Goal: Navigation & Orientation: Find specific page/section

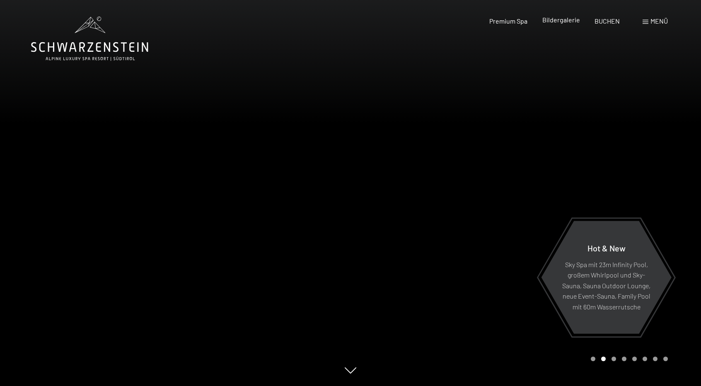
click at [564, 19] on span "Bildergalerie" at bounding box center [561, 20] width 38 height 8
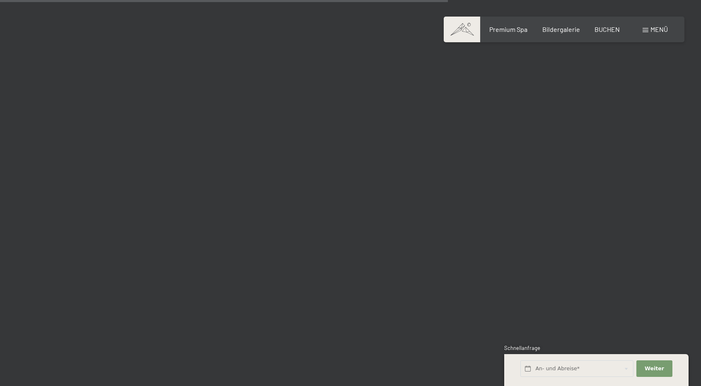
scroll to position [6404, 0]
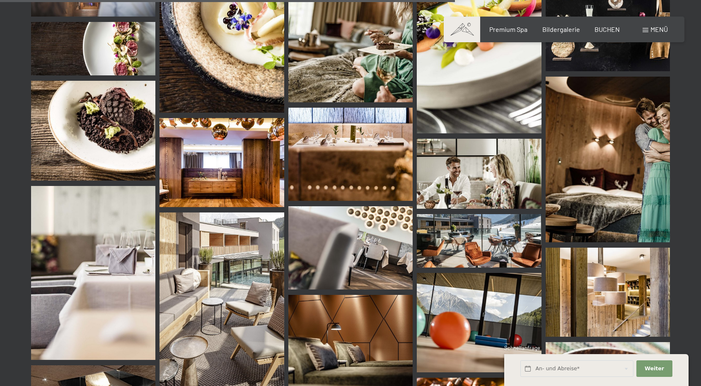
click at [87, 123] on img at bounding box center [93, 130] width 124 height 99
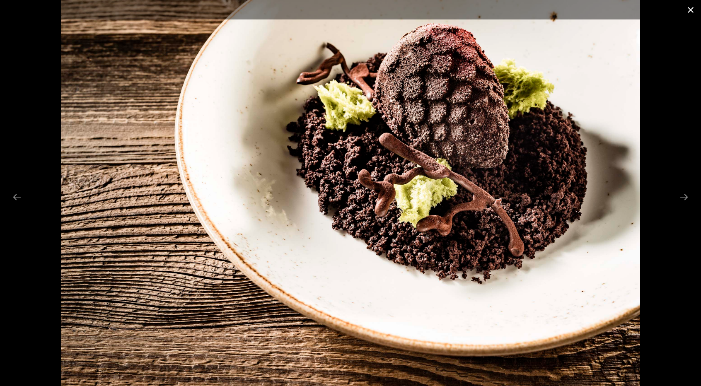
click at [687, 11] on button "Close gallery" at bounding box center [690, 9] width 21 height 19
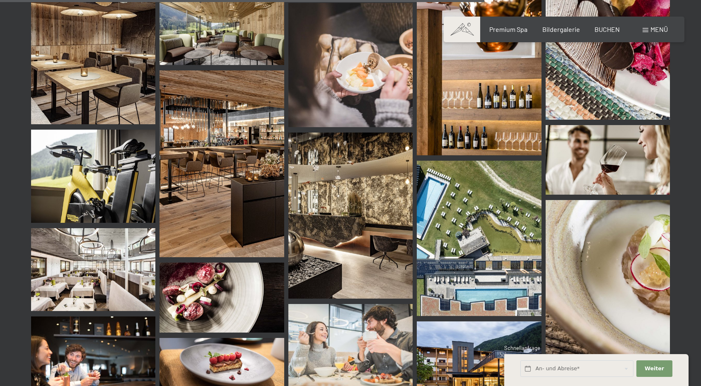
scroll to position [6771, 0]
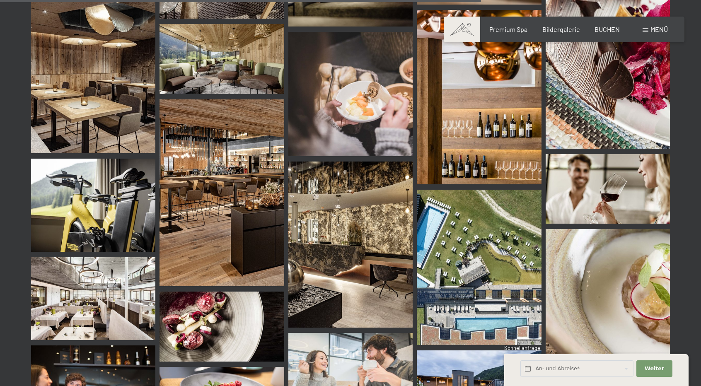
click at [135, 212] on img at bounding box center [93, 205] width 124 height 93
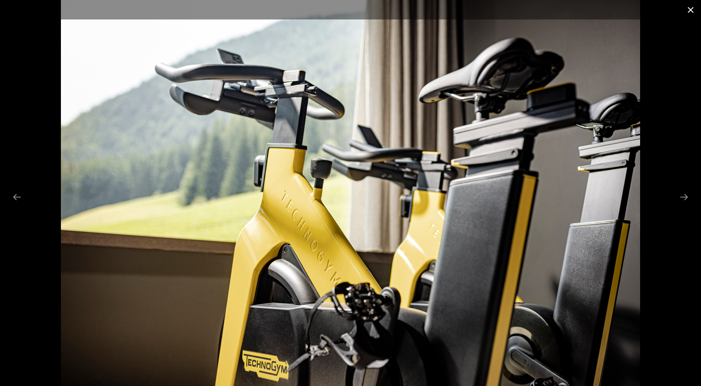
click at [690, 11] on button "Close gallery" at bounding box center [690, 9] width 21 height 19
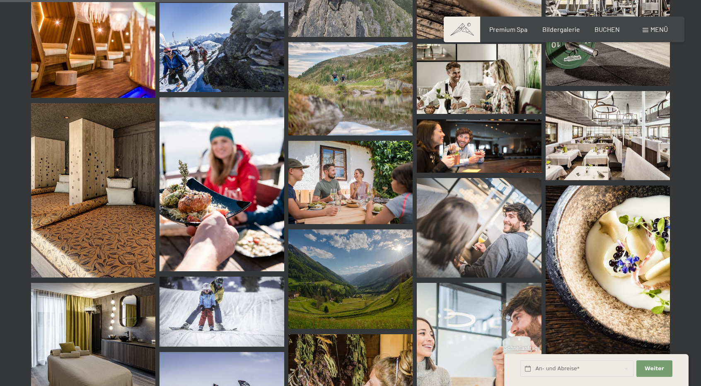
scroll to position [4147, 0]
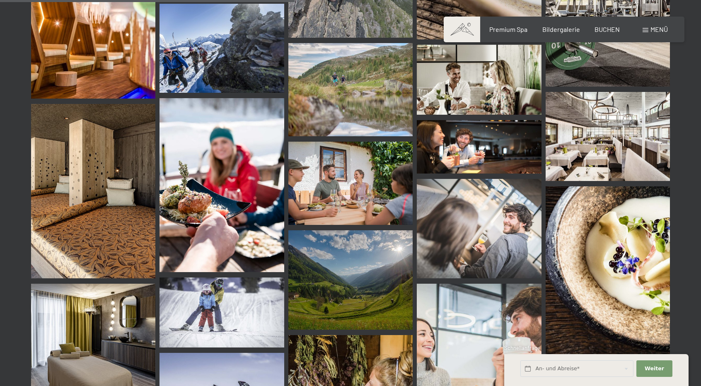
click at [608, 233] on img at bounding box center [607, 273] width 124 height 174
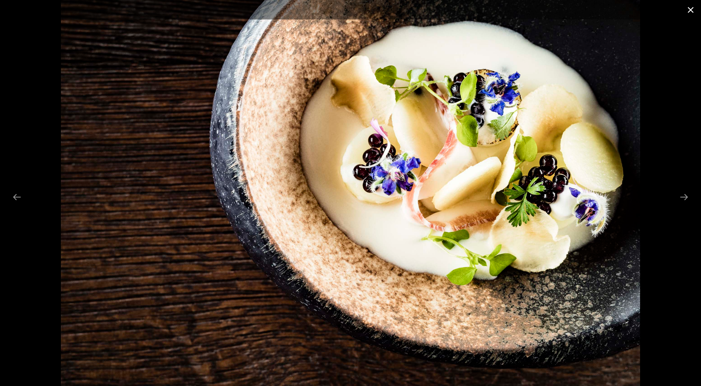
click at [690, 8] on button "Close gallery" at bounding box center [690, 9] width 21 height 19
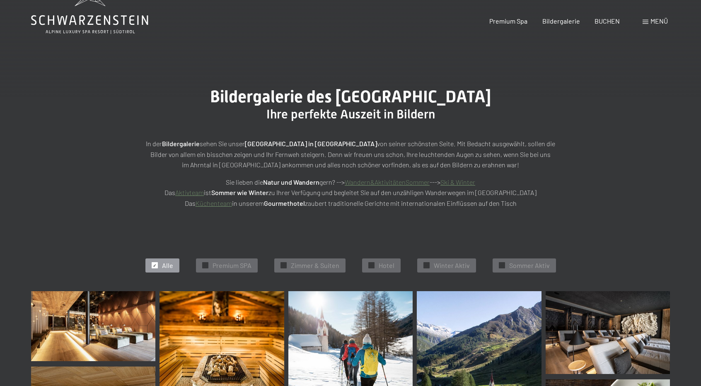
scroll to position [0, 0]
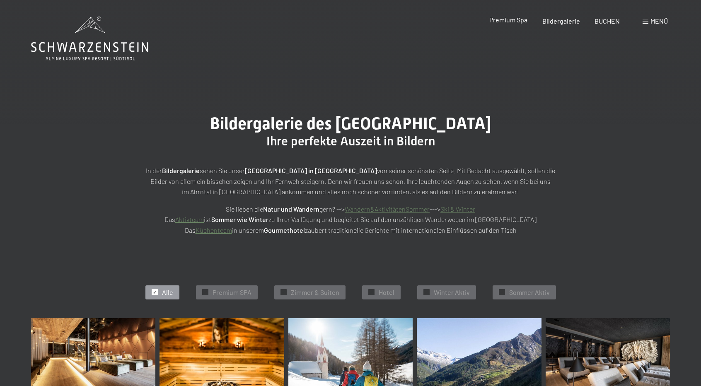
click at [505, 23] on span "Premium Spa" at bounding box center [508, 20] width 38 height 8
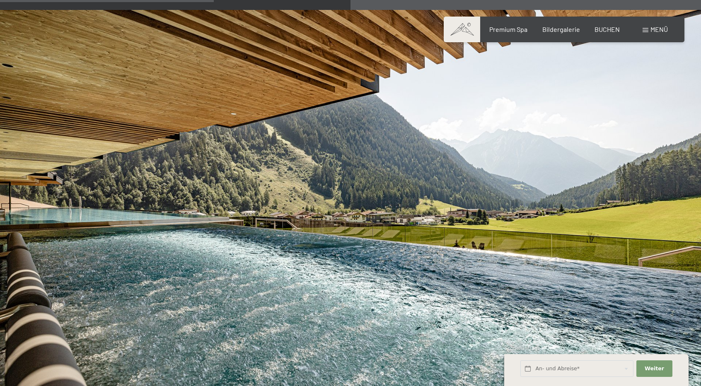
scroll to position [1566, 0]
